Goal: Check status: Check status

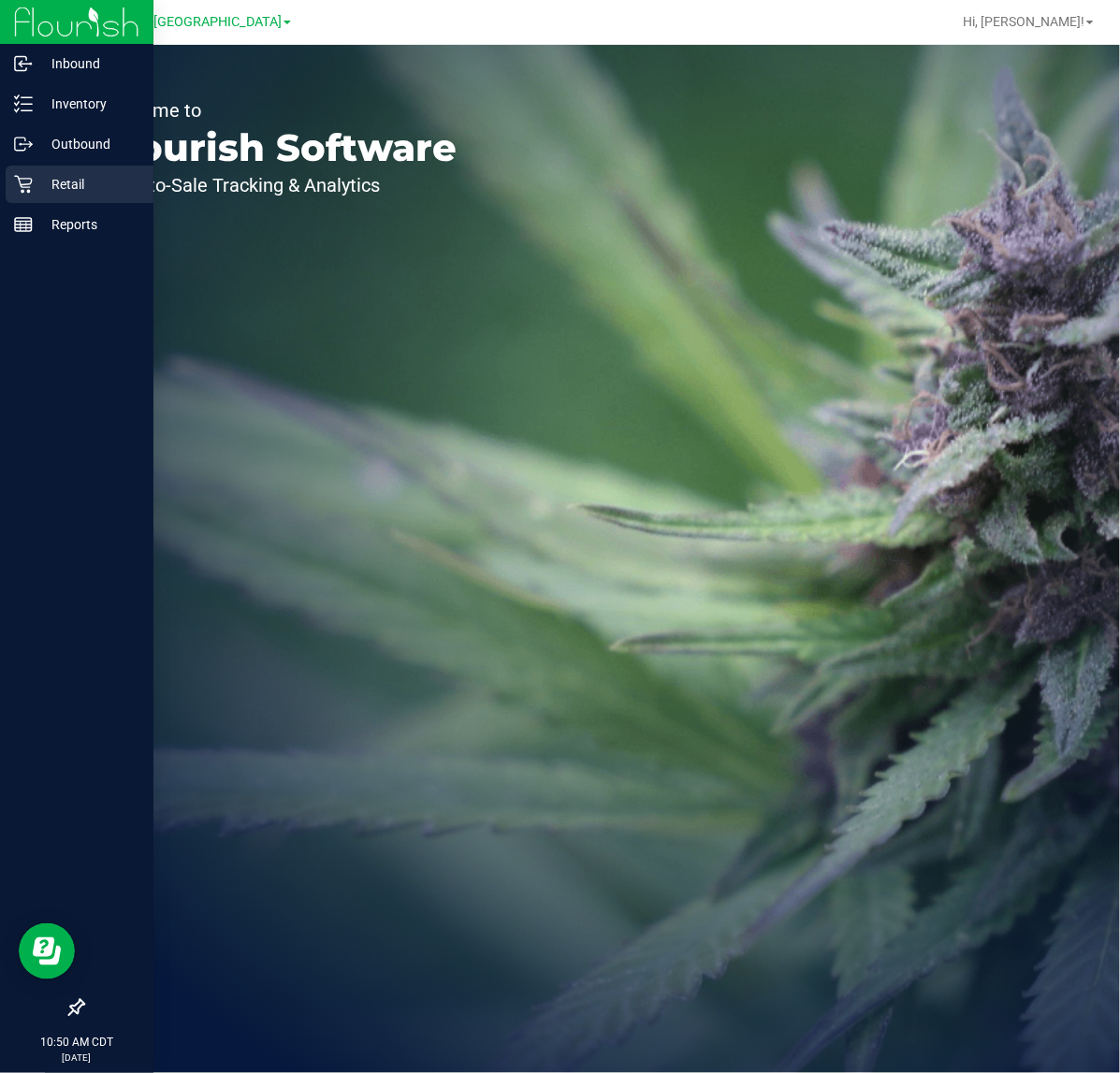
click at [19, 175] on icon at bounding box center [22, 183] width 19 height 19
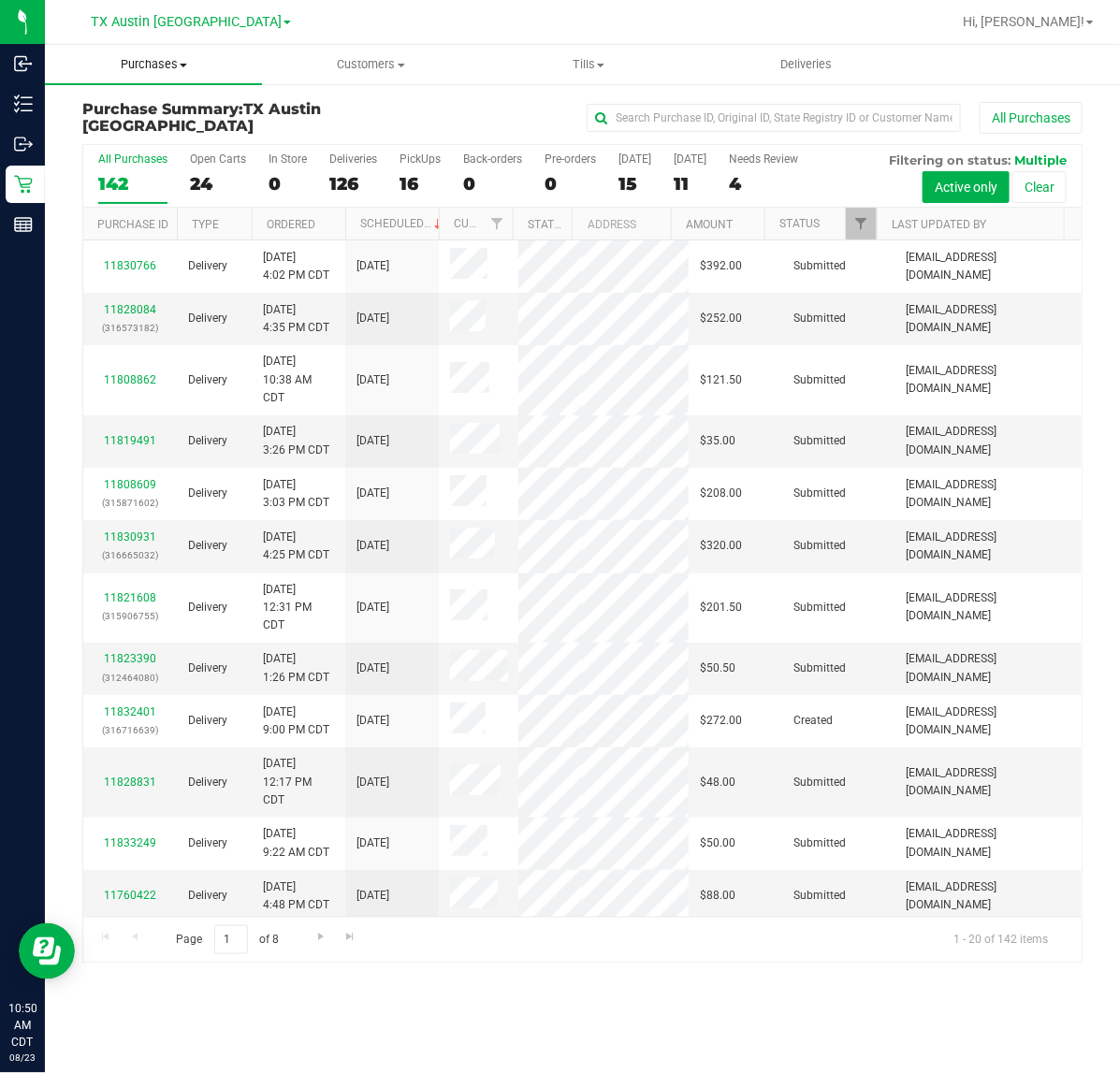
click at [157, 53] on uib-tab-heading "Purchases Summary of purchases Fulfillment All purchases" at bounding box center [153, 64] width 217 height 39
click at [120, 138] on span "Fulfillment" at bounding box center [102, 135] width 116 height 16
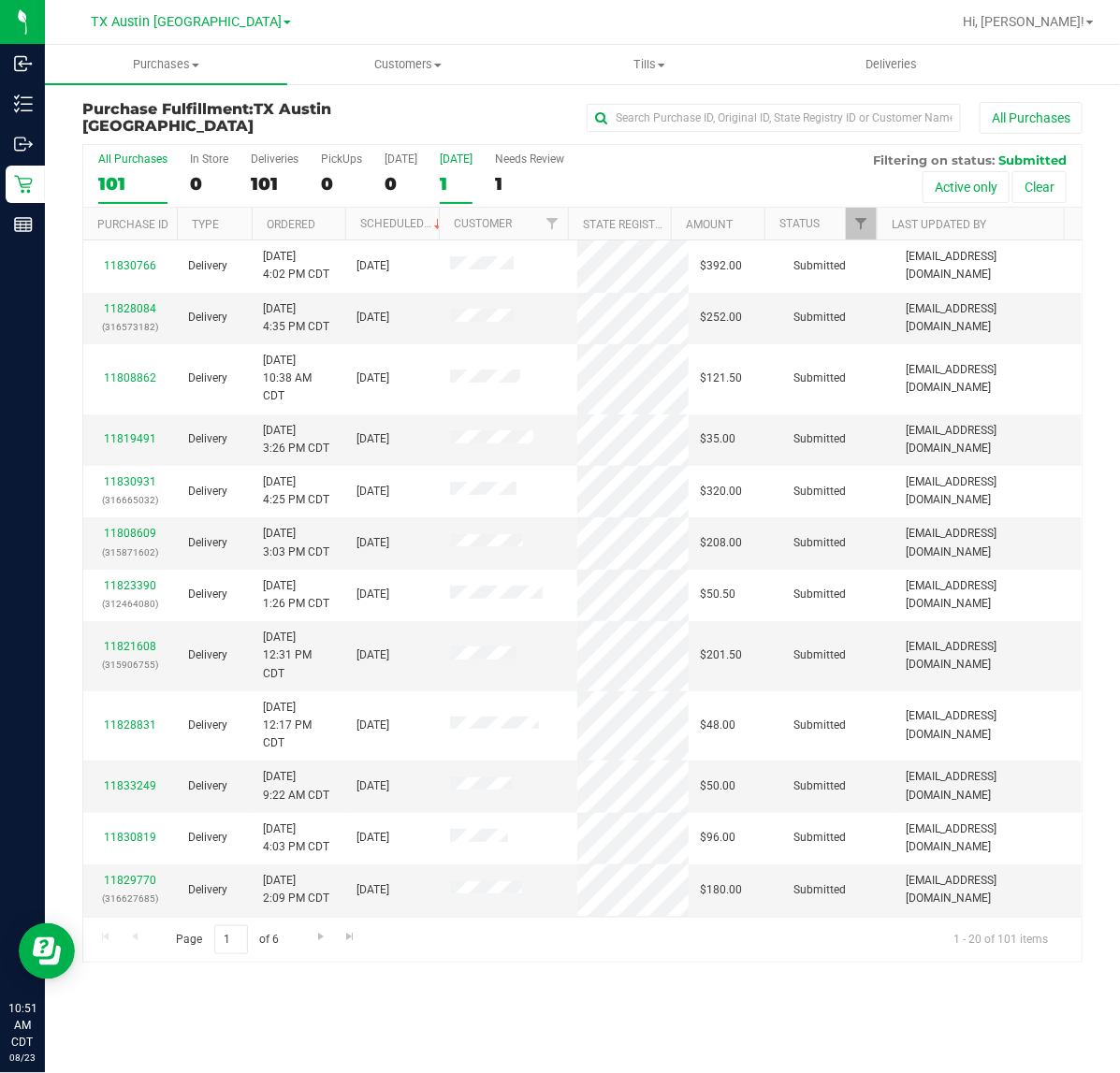
click at [442, 173] on div "1" at bounding box center [457, 183] width 33 height 21
click at [0, 0] on input "[DATE] 1" at bounding box center [0, 0] width 0 height 0
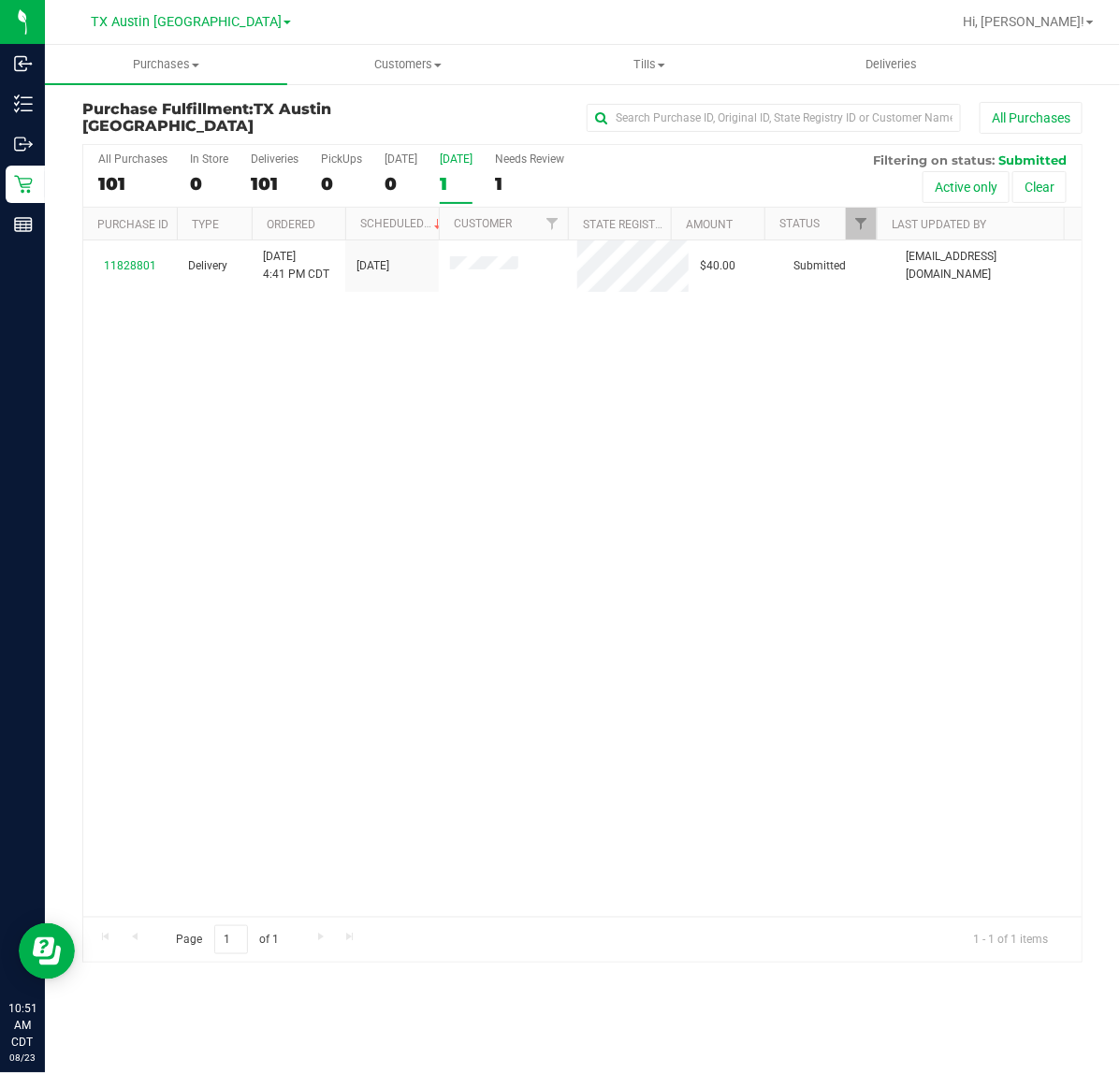
click at [187, 12] on div "TX Austin [GEOGRAPHIC_DATA]" at bounding box center [190, 21] width 200 height 22
click at [184, 24] on span "TX Austin [GEOGRAPHIC_DATA]" at bounding box center [186, 21] width 191 height 17
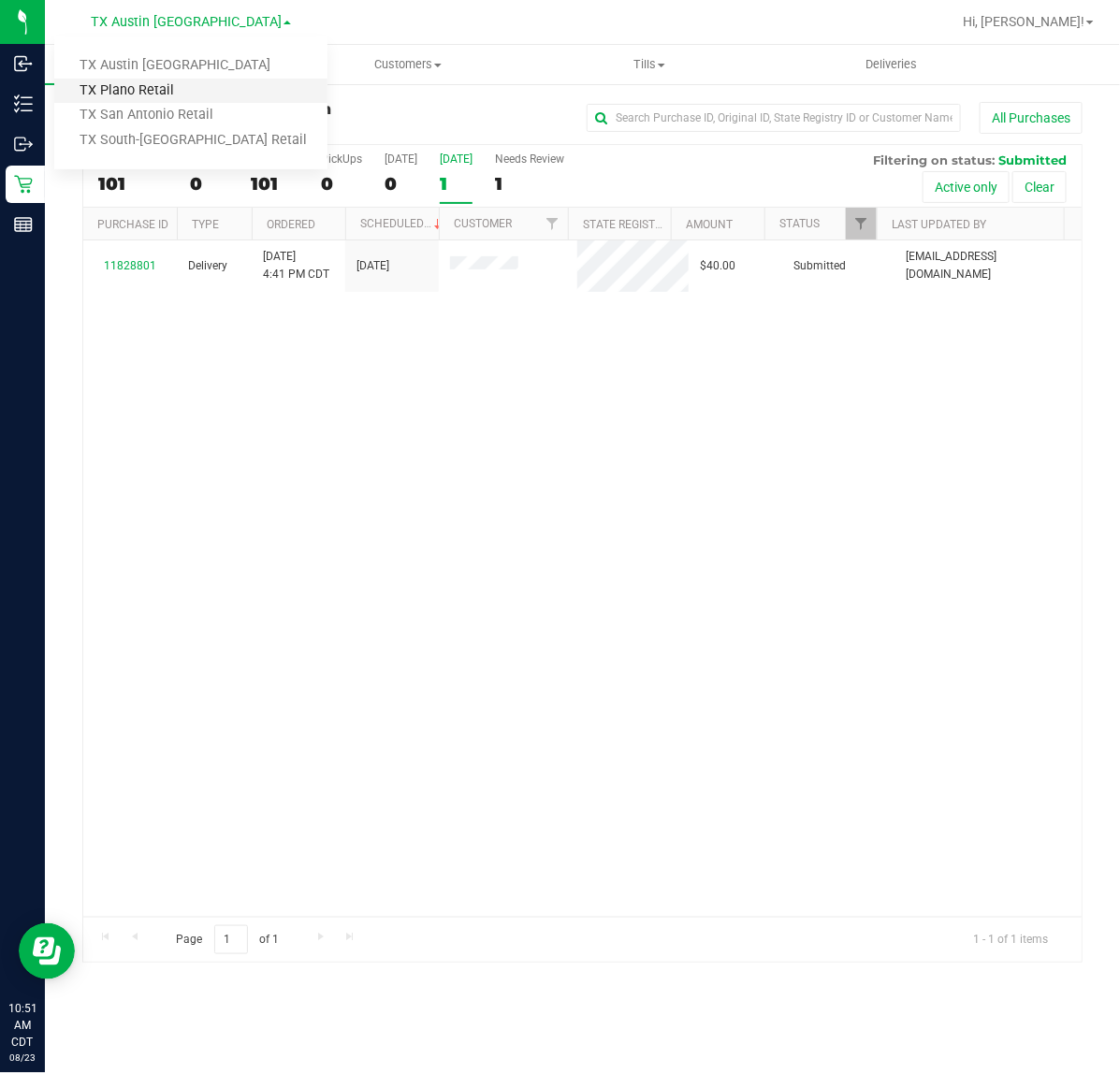
click at [161, 86] on link "TX Plano Retail" at bounding box center [191, 92] width 273 height 25
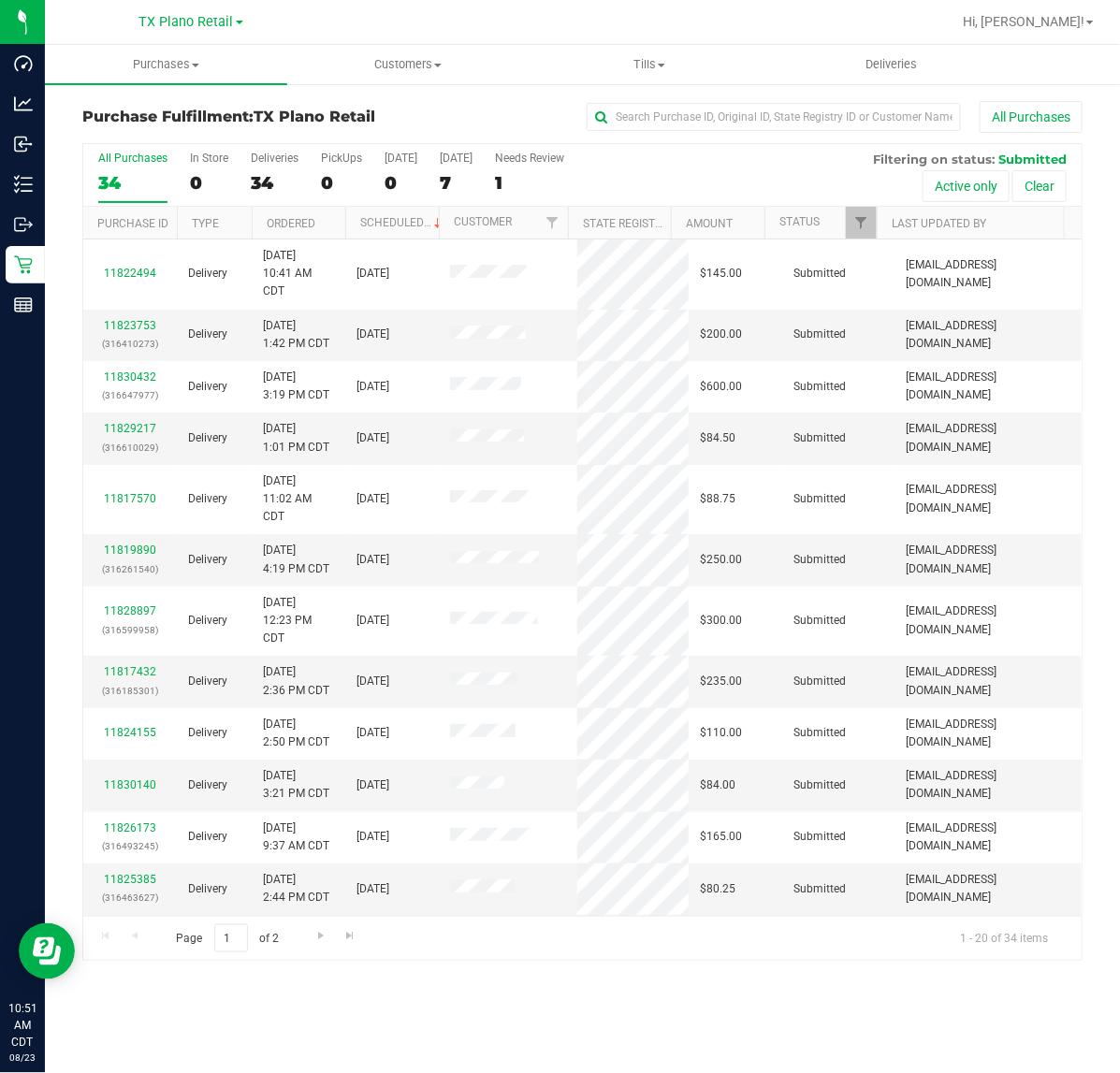
click at [196, 12] on div "[GEOGRAPHIC_DATA] Plano Retail [GEOGRAPHIC_DATA] [GEOGRAPHIC_DATA] [GEOGRAPHIC_…" at bounding box center [191, 21] width 103 height 22
click at [196, 29] on span "TX Plano Retail" at bounding box center [186, 21] width 95 height 17
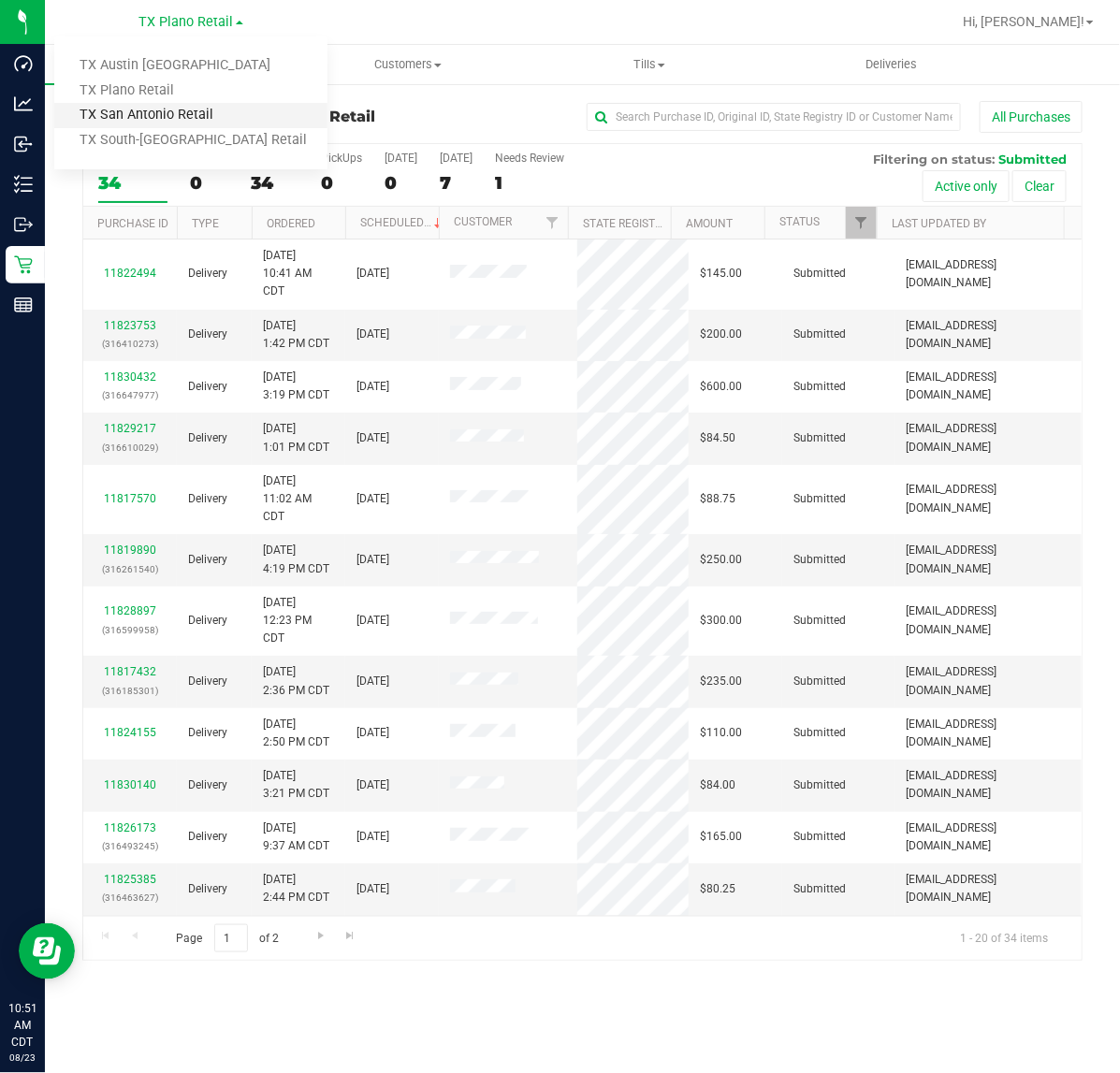
click at [176, 115] on link "TX San Antonio Retail" at bounding box center [191, 115] width 273 height 25
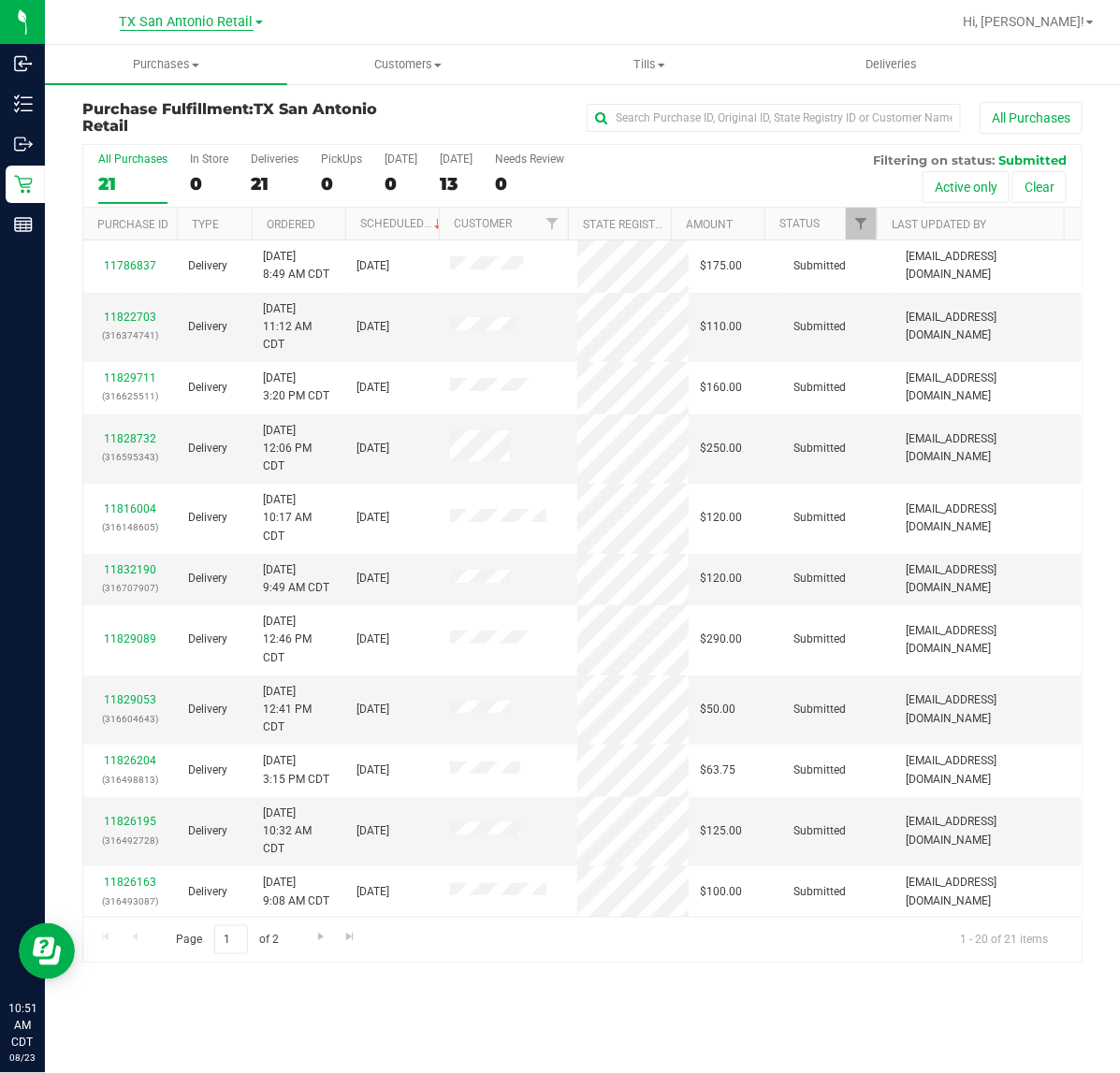
click at [199, 20] on span "TX San Antonio Retail" at bounding box center [186, 21] width 134 height 17
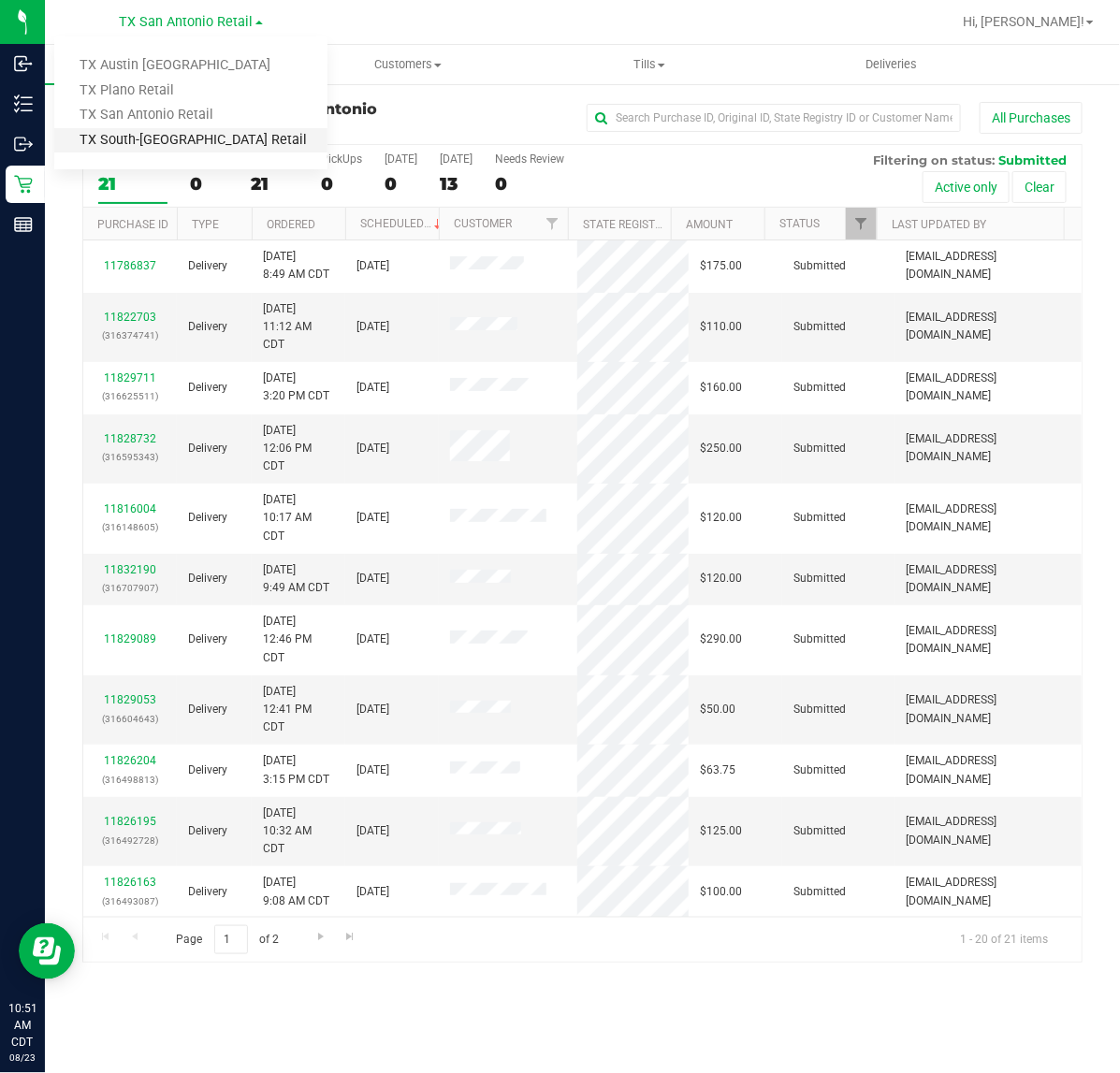
click at [180, 138] on link "TX South-[GEOGRAPHIC_DATA] Retail" at bounding box center [191, 140] width 273 height 25
